Goal: Find specific page/section: Find specific page/section

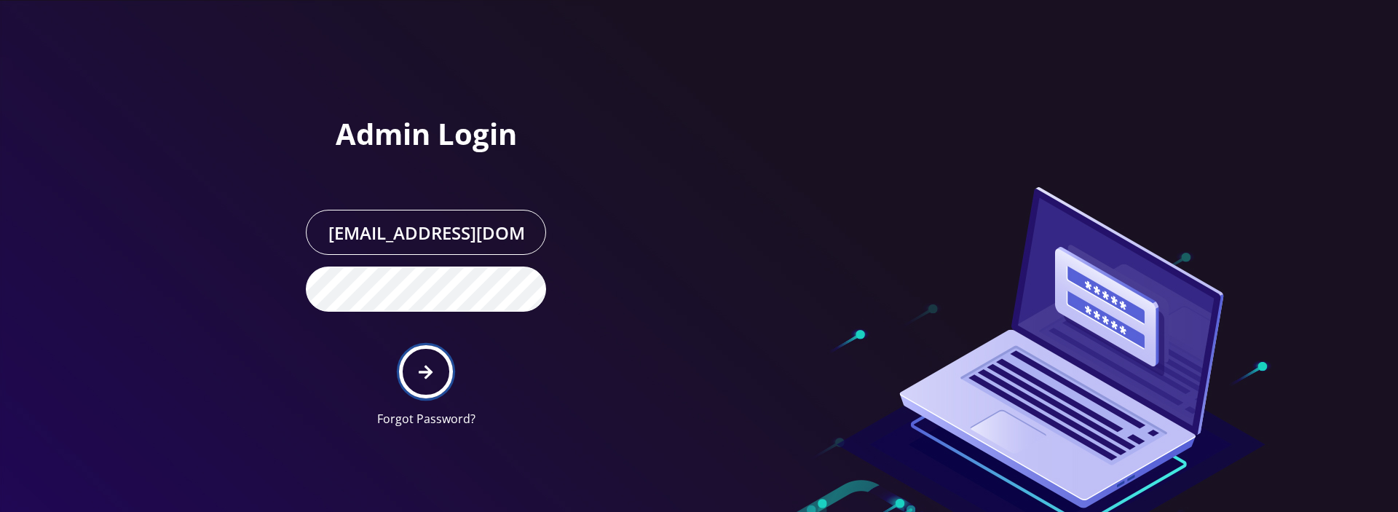
click at [428, 369] on icon "submit" at bounding box center [426, 372] width 14 height 14
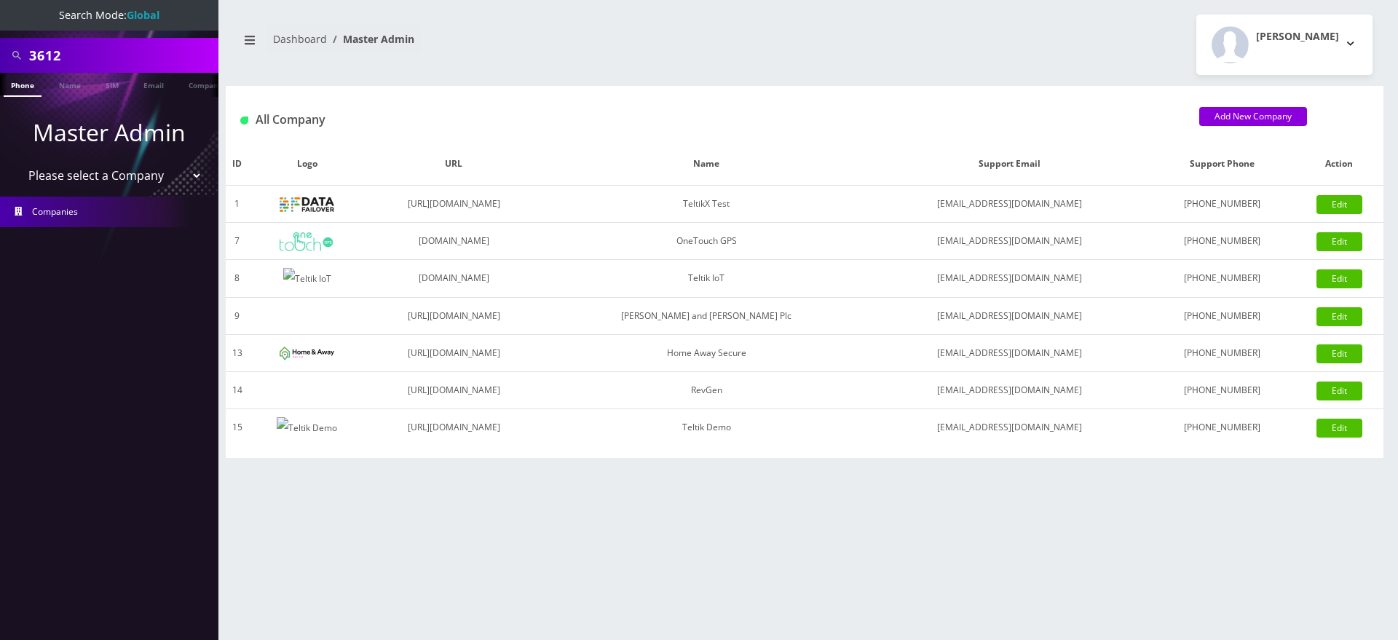
select select "1"
click at [17, 162] on select "Please select a Company TeltikX Test OneTouch GPS Teltik IoT [PERSON_NAME] and …" at bounding box center [110, 176] width 186 height 28
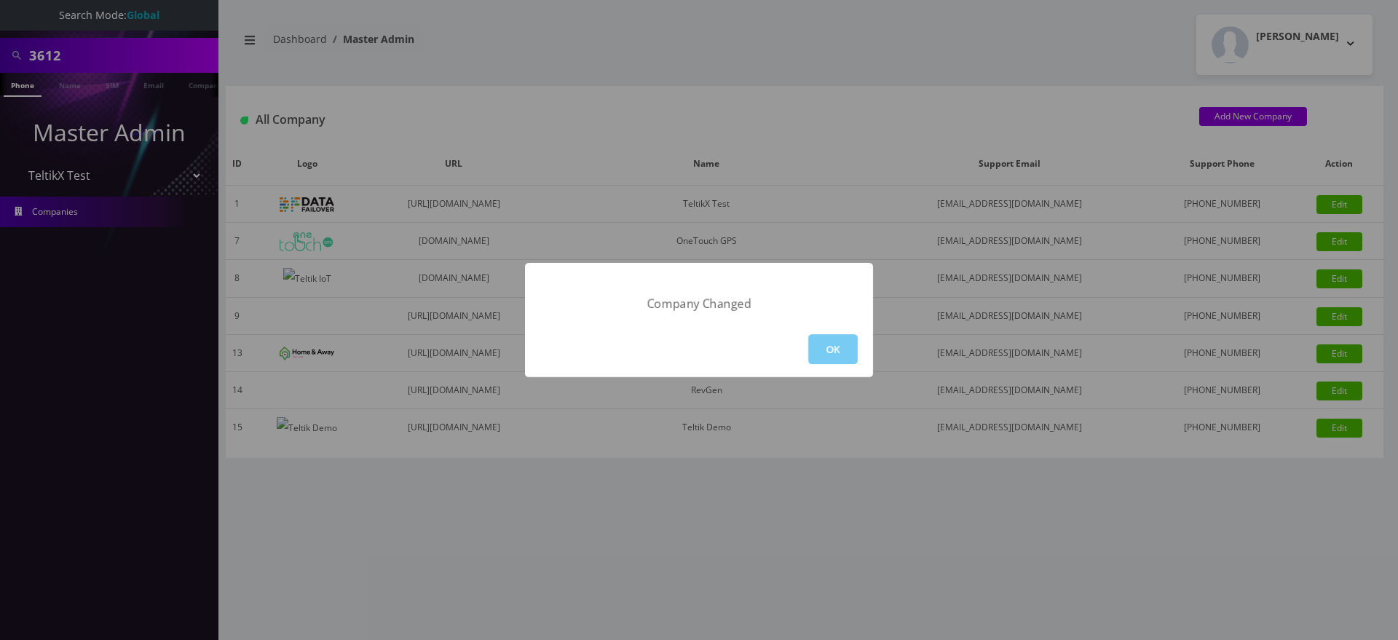
click at [828, 357] on button "OK" at bounding box center [832, 349] width 49 height 30
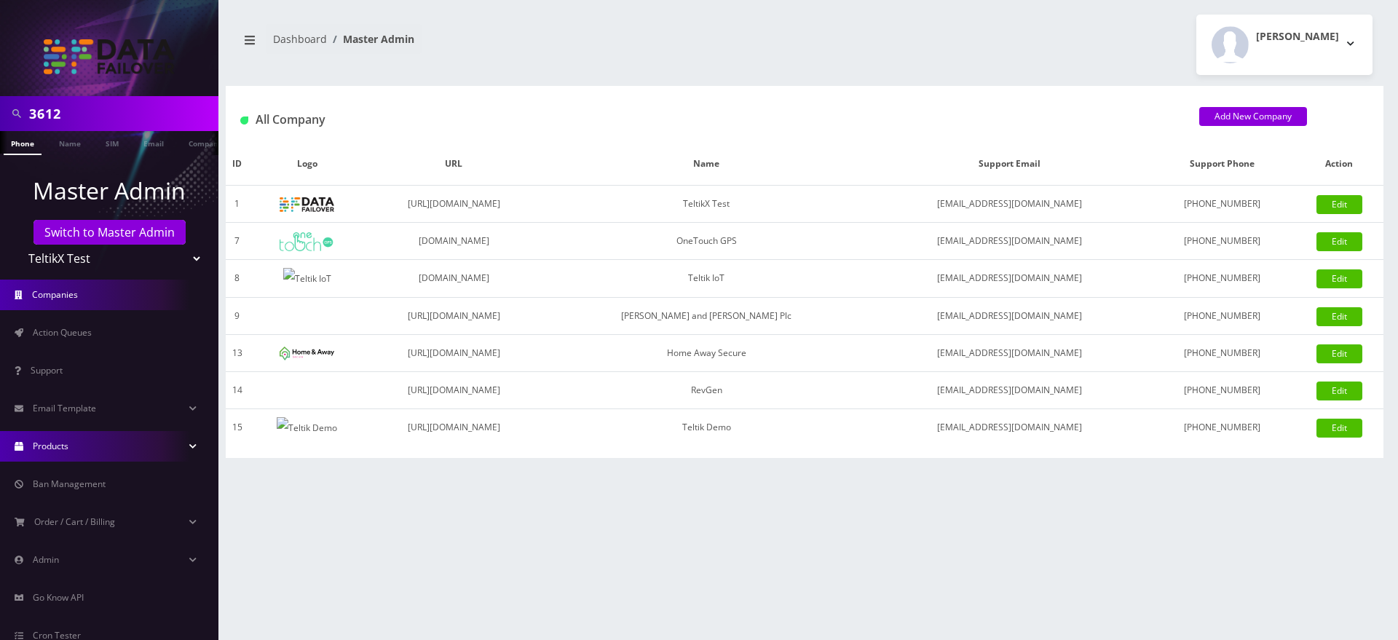
scroll to position [79, 0]
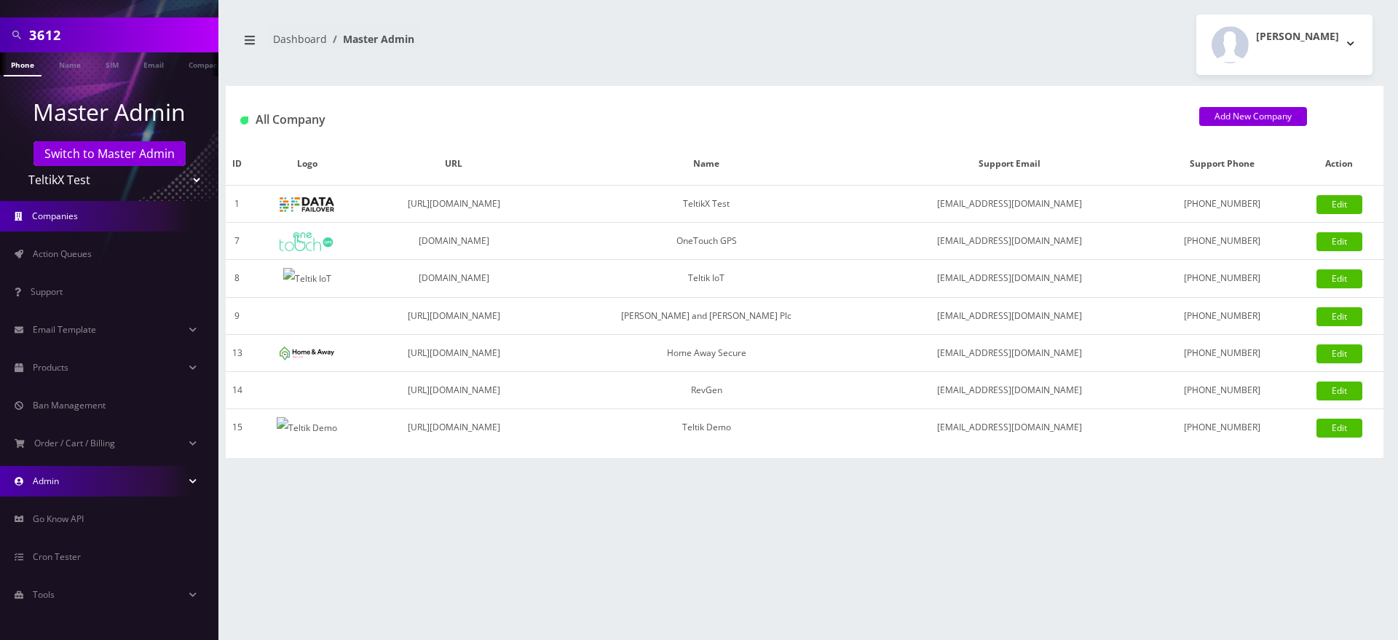
click at [133, 490] on link "Admin" at bounding box center [109, 481] width 218 height 31
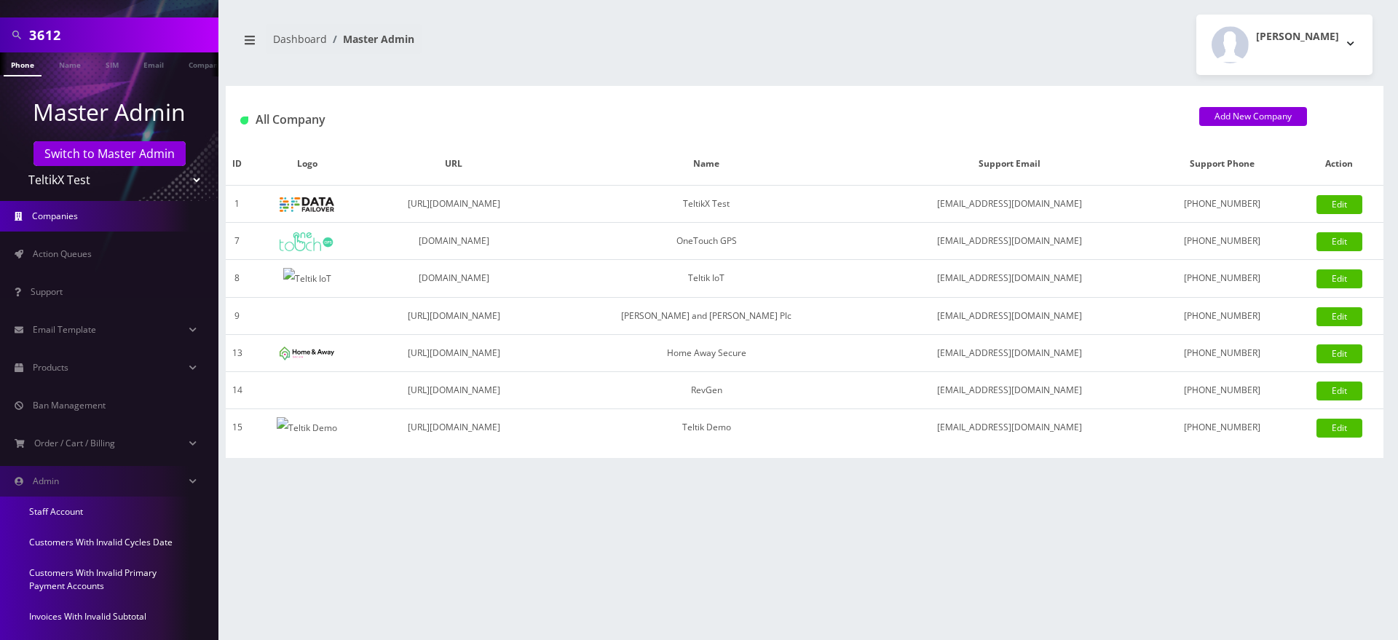
scroll to position [306, 0]
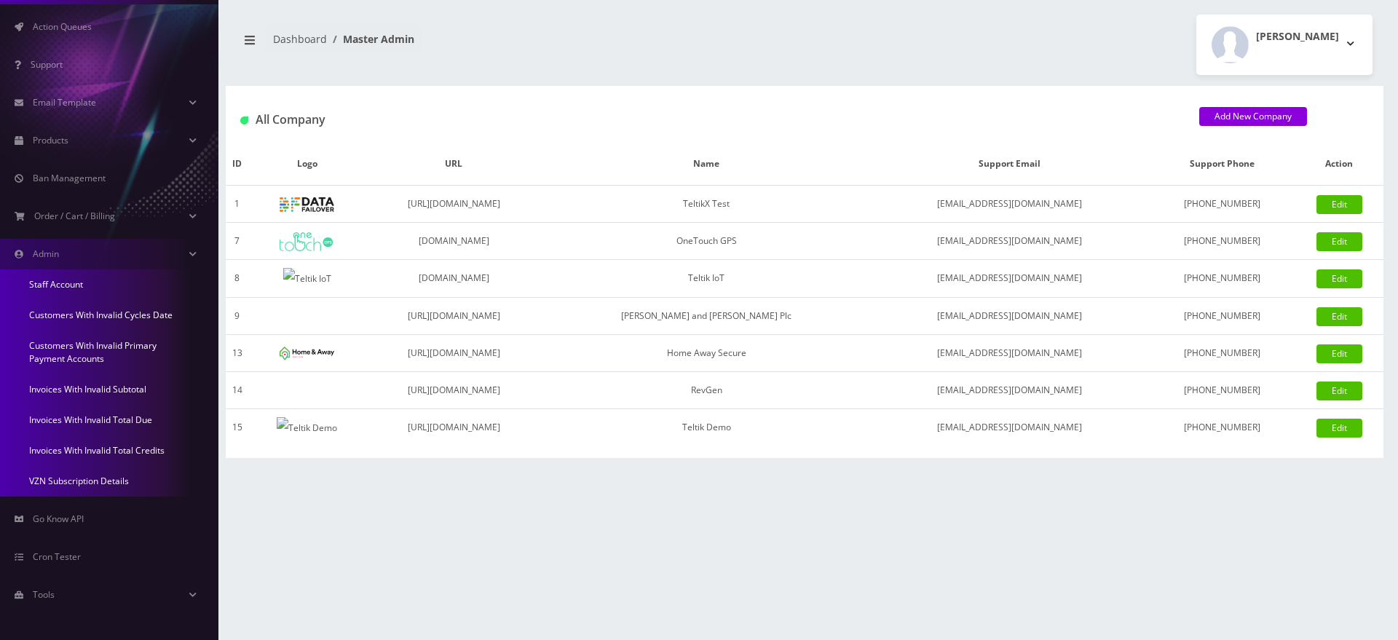
click at [133, 451] on link "Invoices With Invalid Total Credits" at bounding box center [109, 450] width 218 height 31
